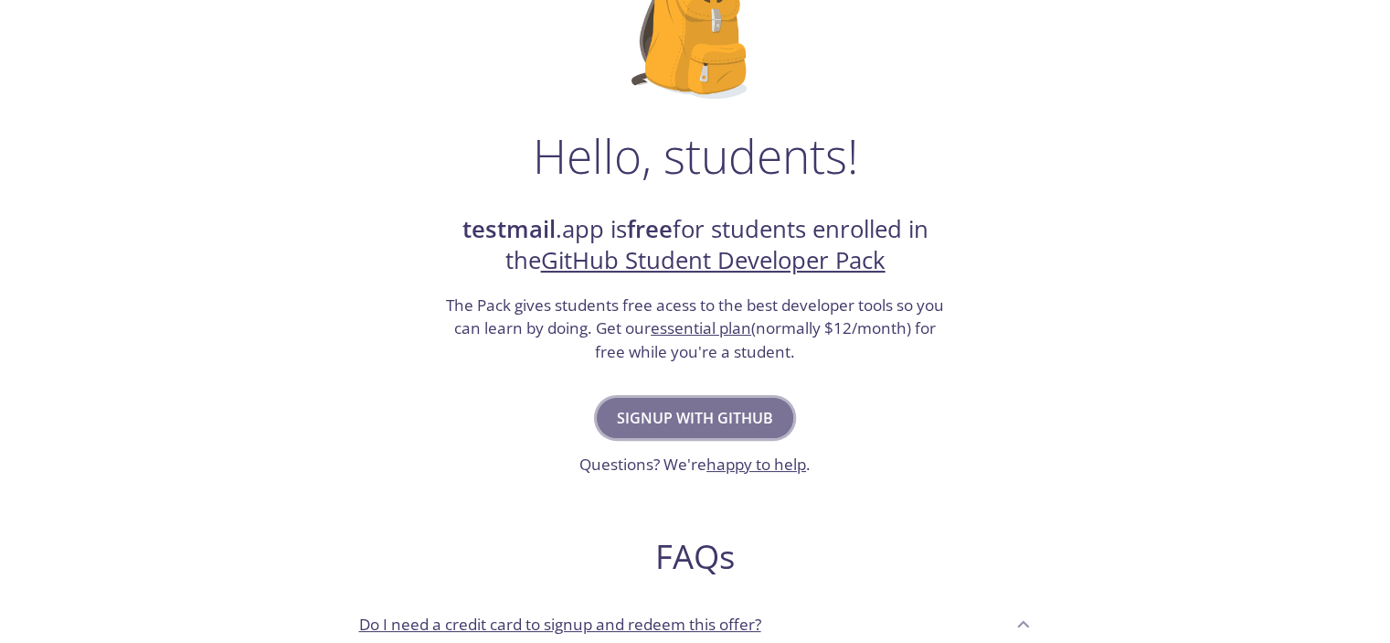
click at [688, 413] on span "Signup with GitHub" at bounding box center [695, 418] width 156 height 26
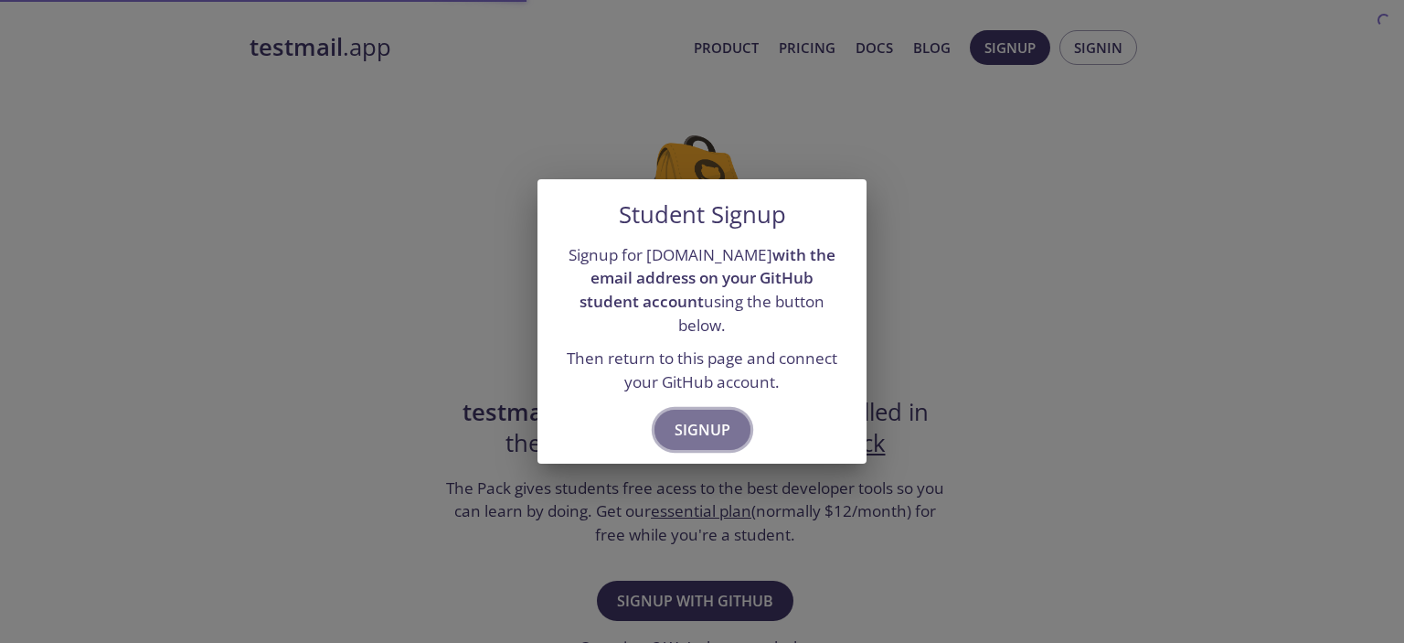
click at [710, 431] on button "Signup" at bounding box center [703, 430] width 96 height 40
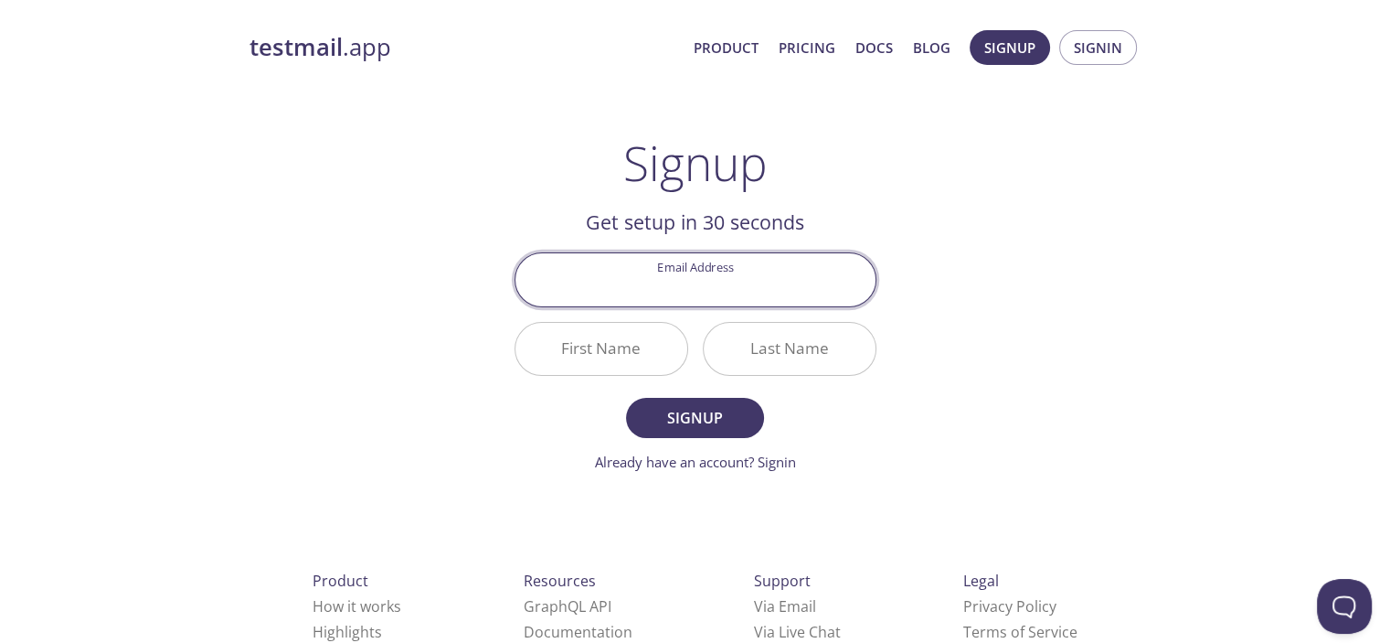
click at [720, 294] on input "Email Address" at bounding box center [696, 279] width 360 height 52
type input "[EMAIL_ADDRESS][DOMAIN_NAME]"
click at [651, 344] on input "First Name" at bounding box center [602, 349] width 172 height 52
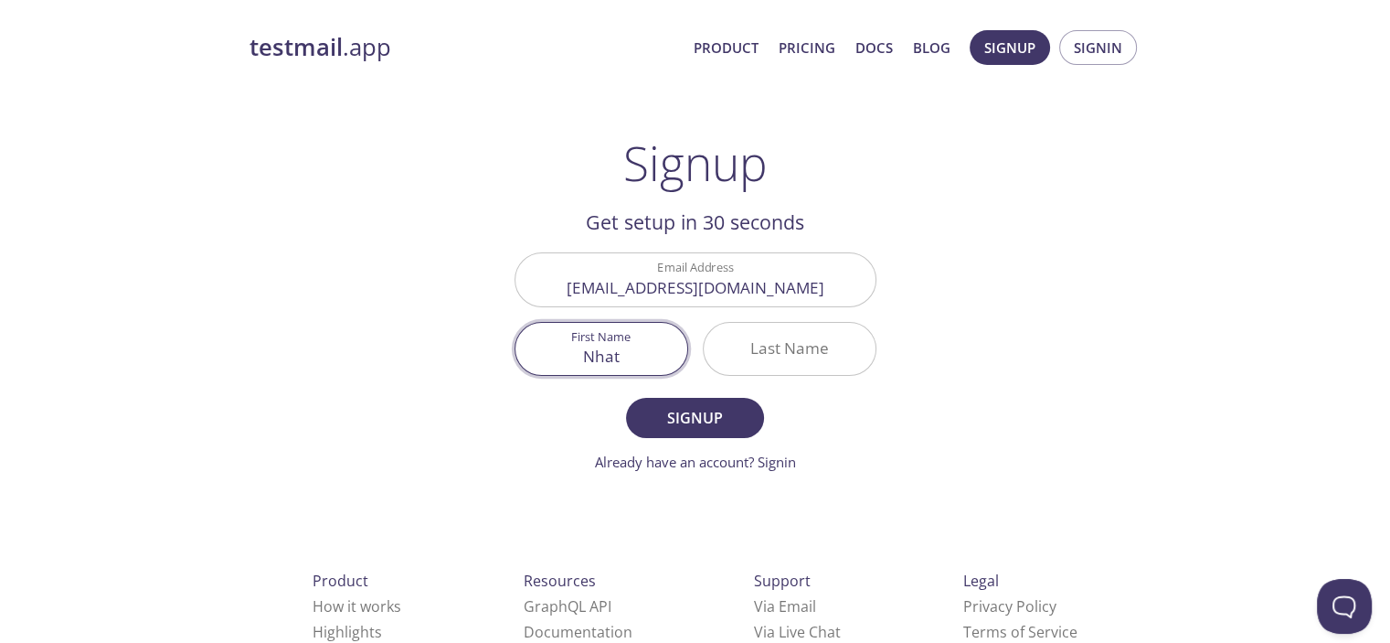
type input "Nhat"
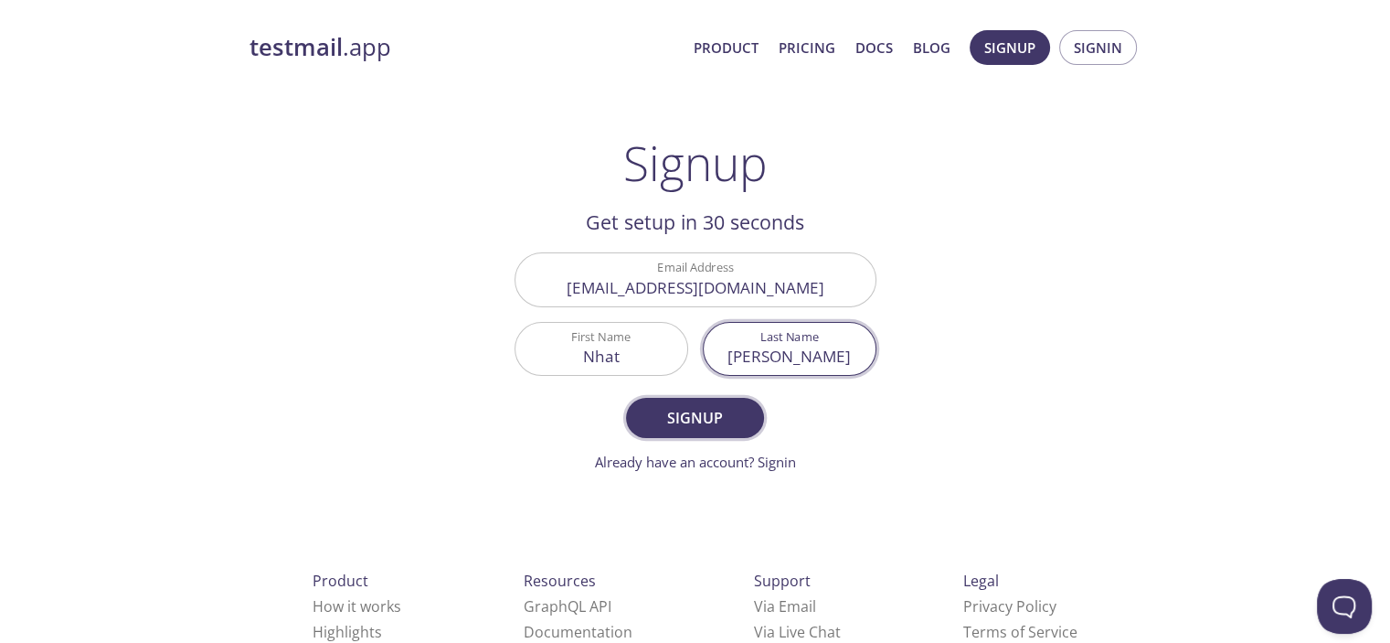
type input "[PERSON_NAME]"
click at [678, 421] on span "Signup" at bounding box center [694, 418] width 97 height 26
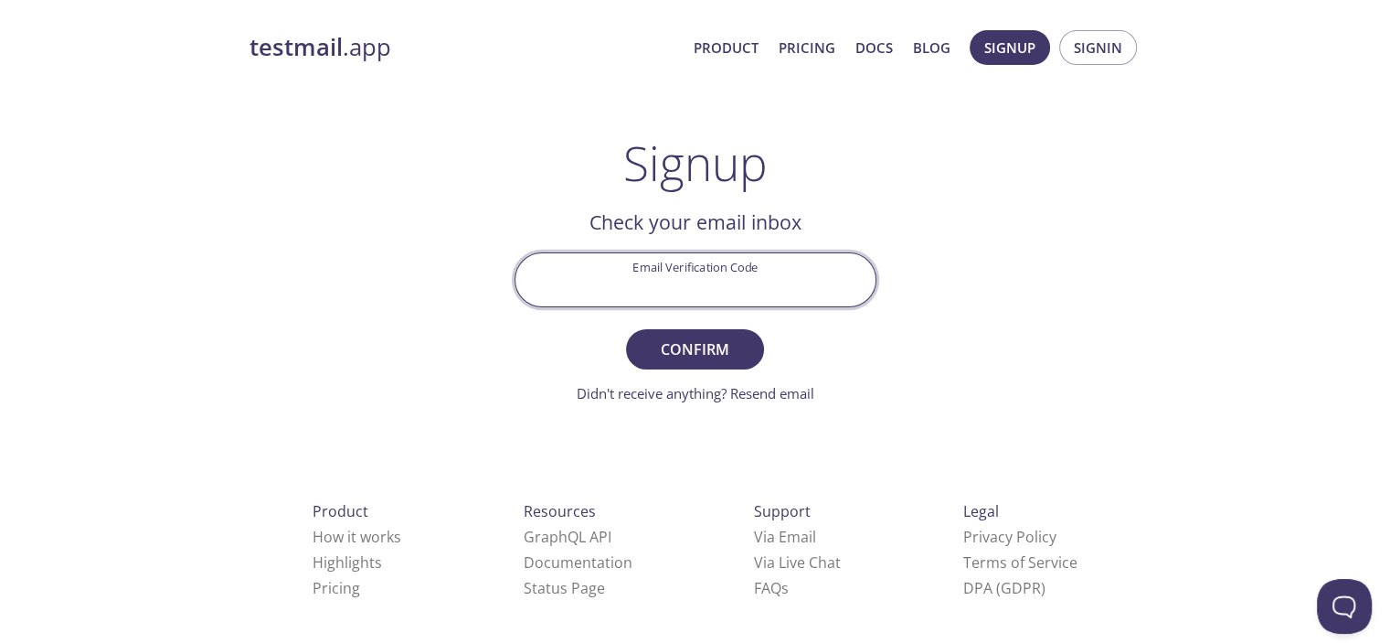
drag, startPoint x: 720, startPoint y: 277, endPoint x: 725, endPoint y: 285, distance: 9.4
click at [720, 277] on input "Email Verification Code" at bounding box center [696, 279] width 360 height 52
paste input "5RYNCQB"
type input "5RYNCQB"
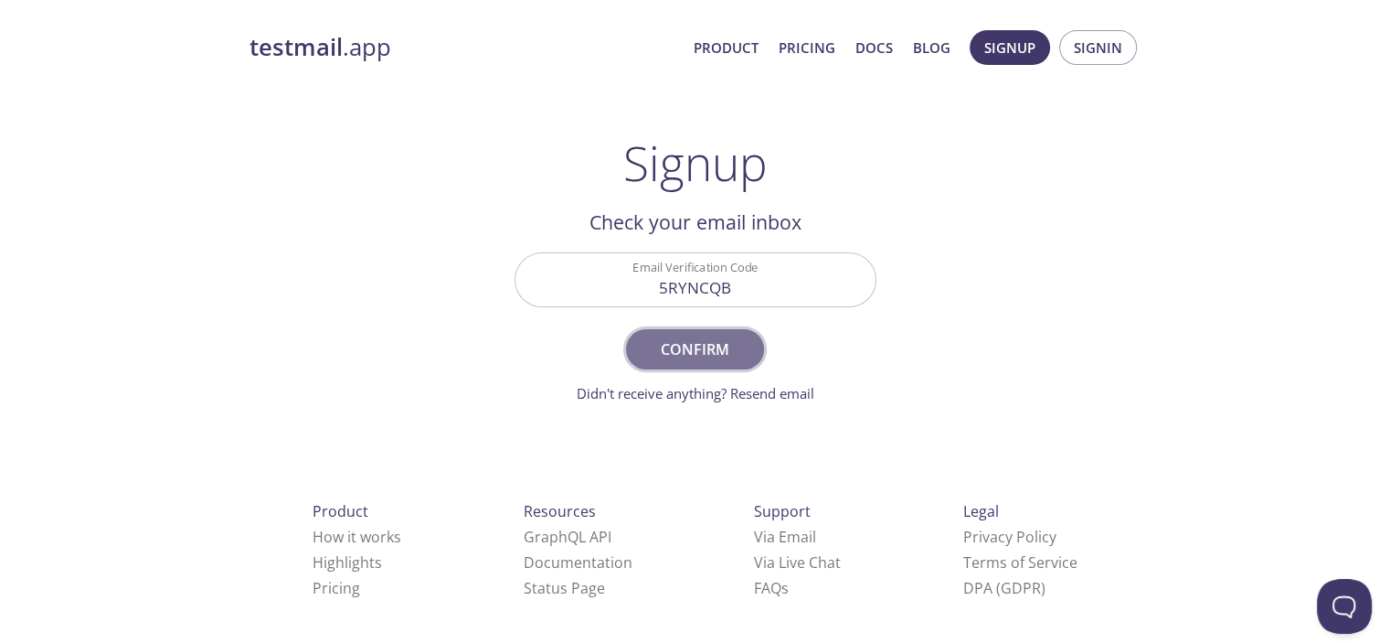
click at [685, 336] on span "Confirm" at bounding box center [694, 349] width 97 height 26
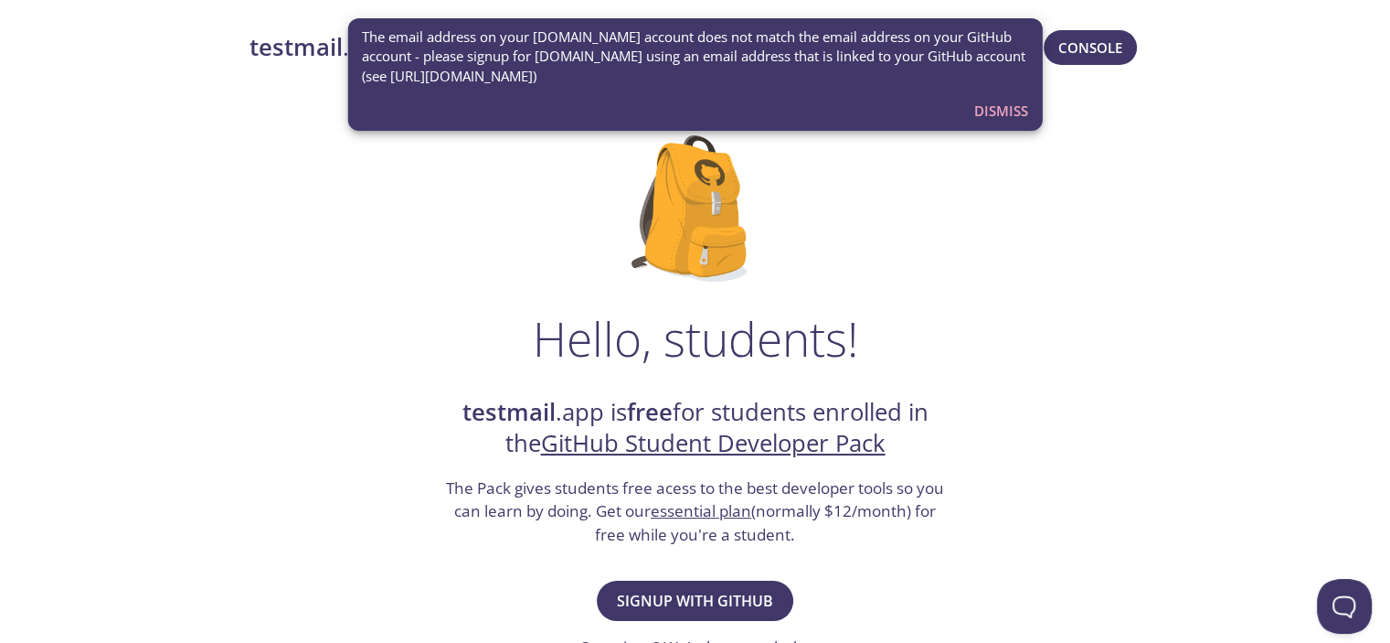
click at [1002, 106] on span "Dismiss" at bounding box center [1002, 111] width 54 height 24
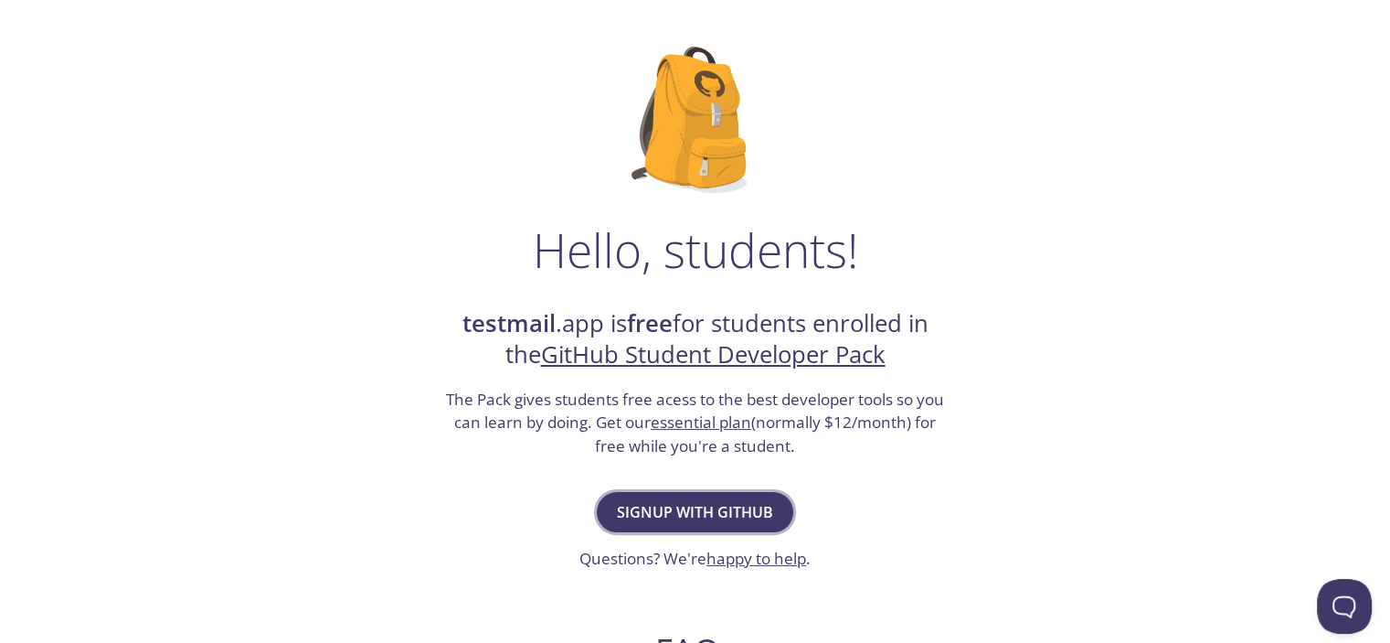
scroll to position [91, 0]
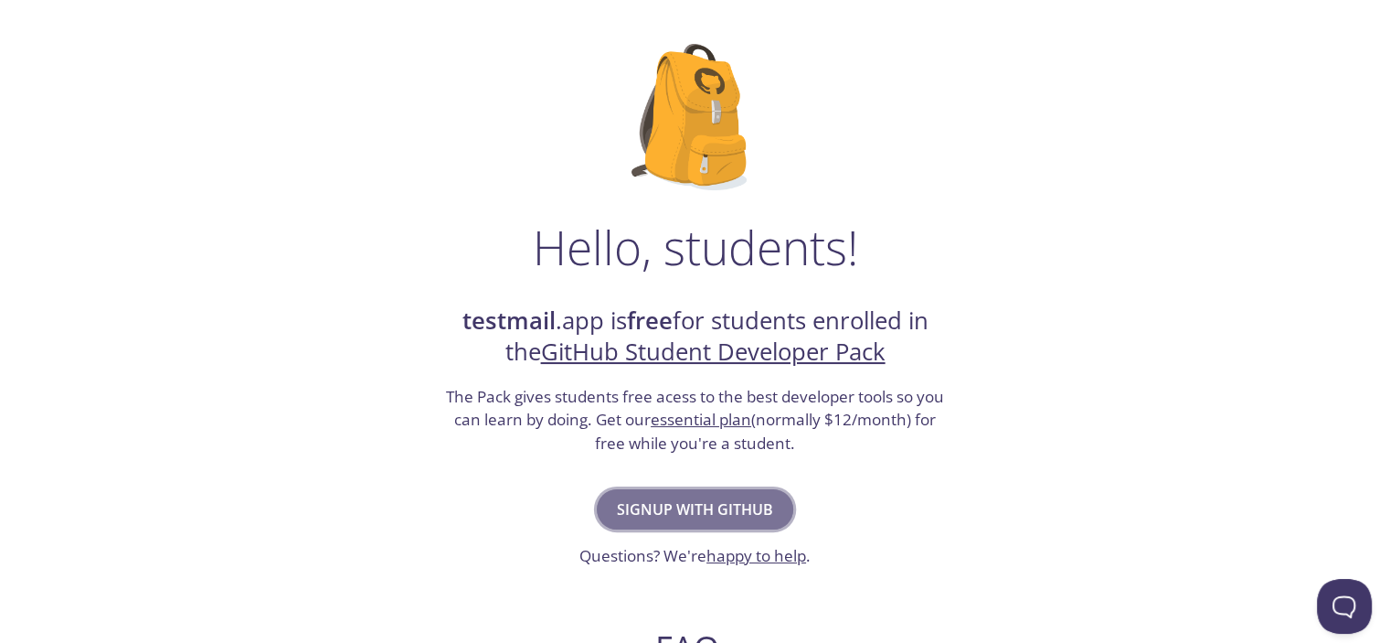
click at [687, 507] on span "Signup with GitHub" at bounding box center [695, 509] width 156 height 26
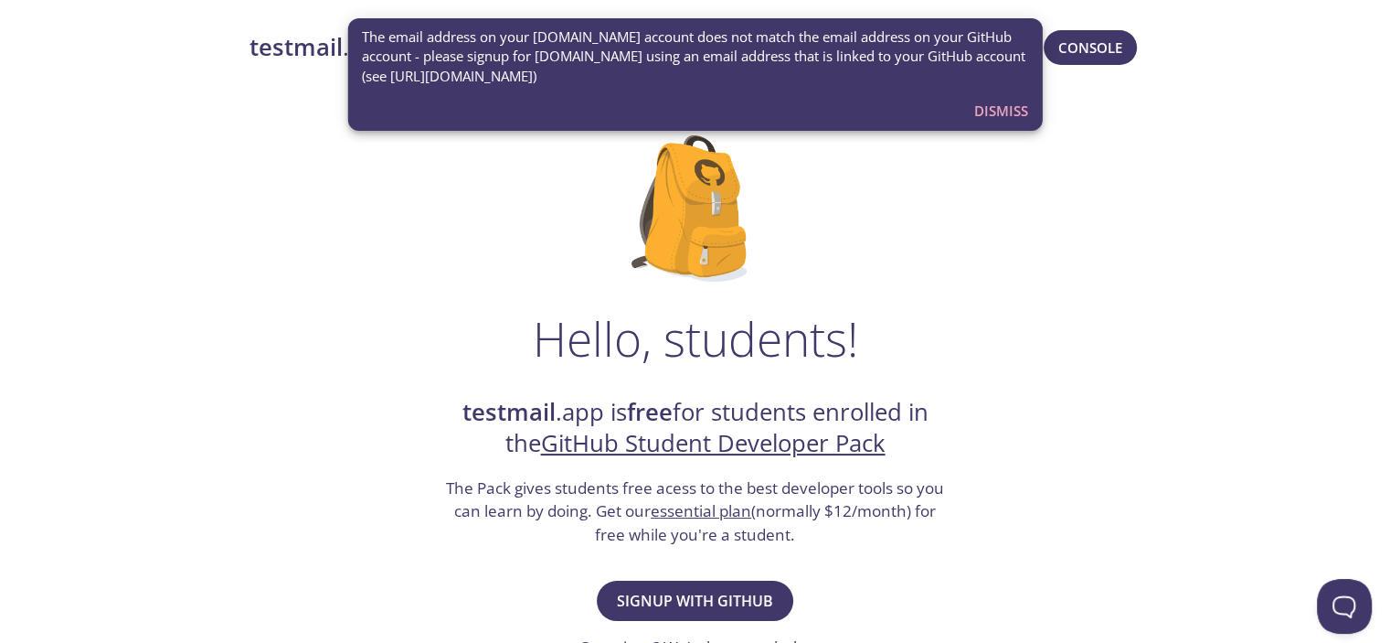
click at [985, 109] on span "Dismiss" at bounding box center [1002, 111] width 54 height 24
